Goal: Transaction & Acquisition: Purchase product/service

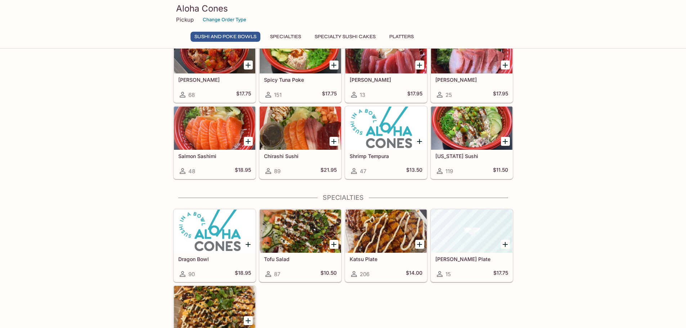
scroll to position [180, 0]
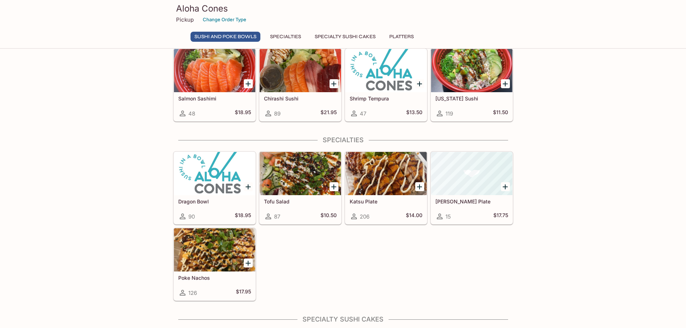
click at [203, 245] on div at bounding box center [214, 249] width 81 height 43
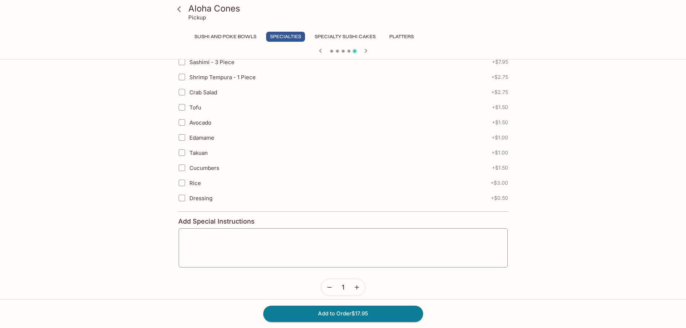
scroll to position [200, 0]
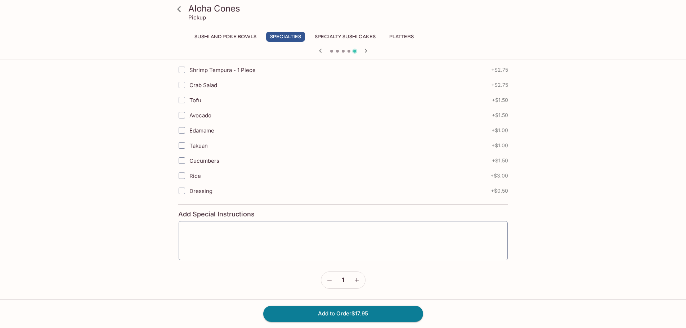
click at [229, 36] on button "Sushi and Poke Bowls" at bounding box center [225, 37] width 70 height 10
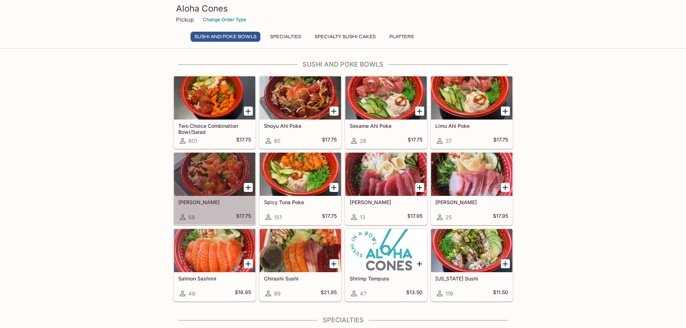
click at [222, 181] on div at bounding box center [214, 174] width 81 height 43
